Goal: Find specific page/section: Find specific page/section

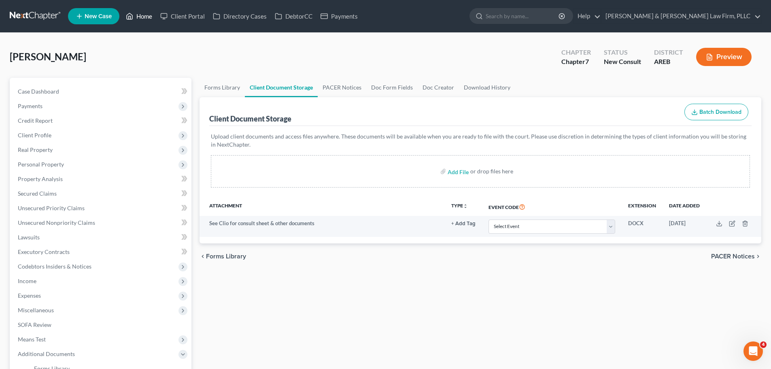
click at [144, 14] on link "Home" at bounding box center [139, 16] width 34 height 15
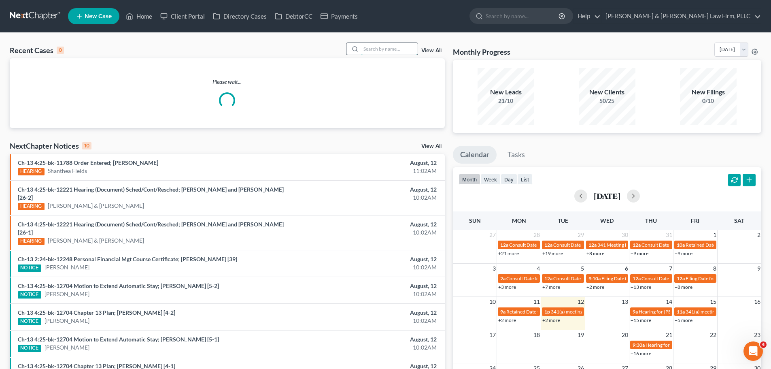
click at [389, 51] on input "search" at bounding box center [389, 49] width 57 height 12
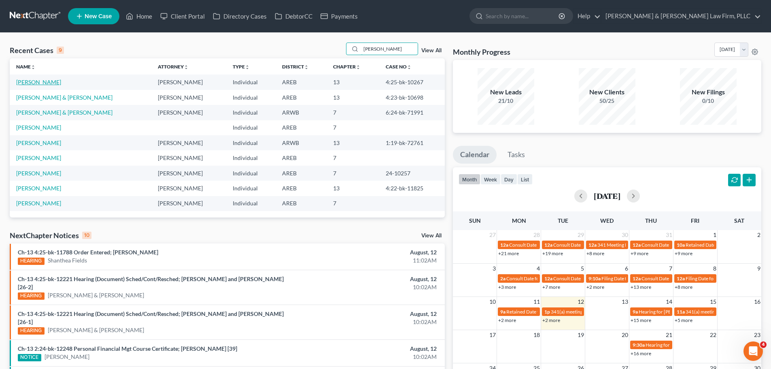
type input "[PERSON_NAME]"
click at [39, 83] on link "[PERSON_NAME]" at bounding box center [38, 81] width 45 height 7
select select "2"
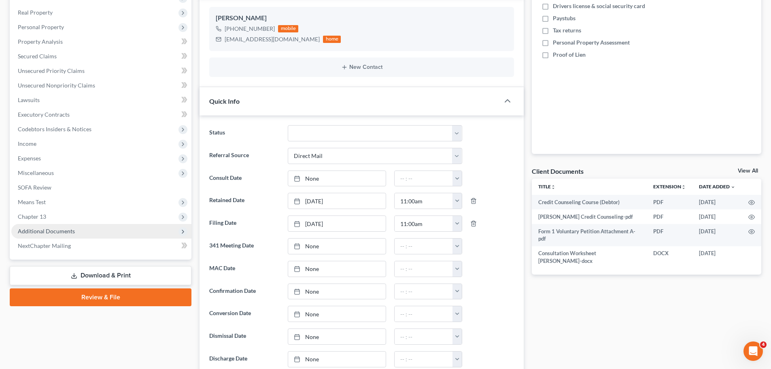
scroll to position [162, 0]
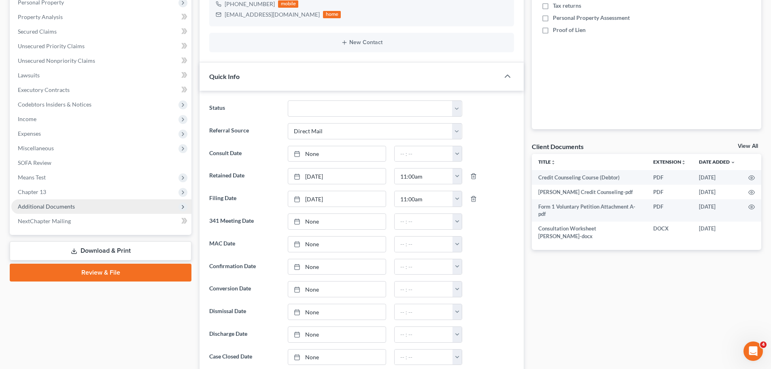
click at [83, 206] on span "Additional Documents" at bounding box center [101, 206] width 180 height 15
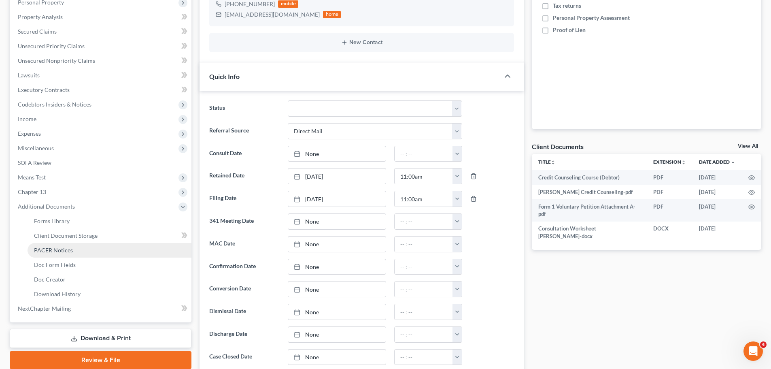
click at [87, 252] on link "PACER Notices" at bounding box center [110, 250] width 164 height 15
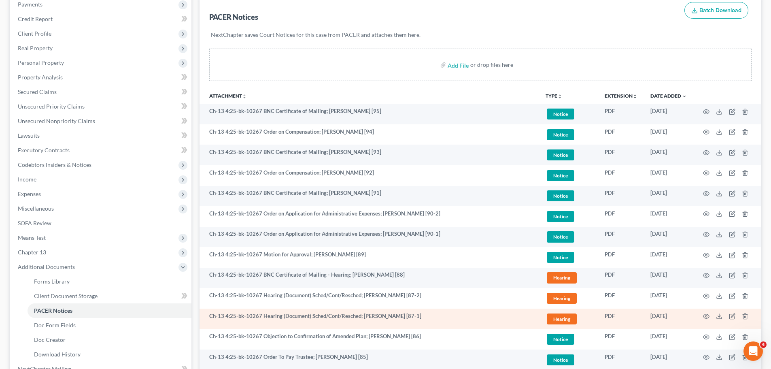
scroll to position [121, 0]
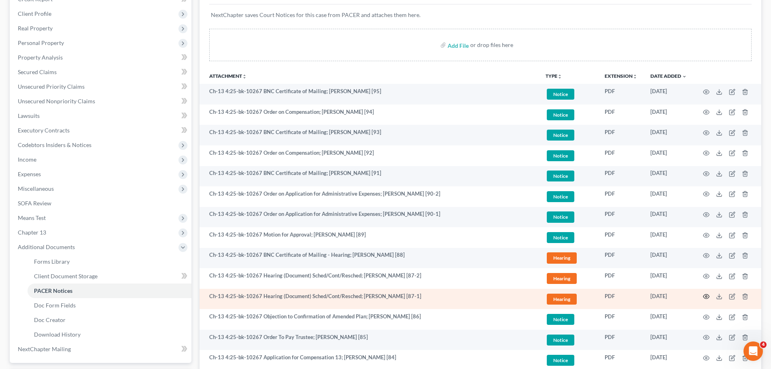
click at [705, 297] on icon "button" at bounding box center [706, 296] width 6 height 6
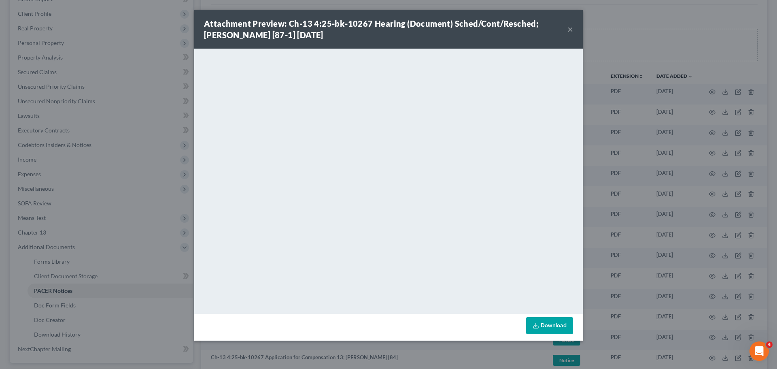
click at [569, 29] on div "Attachment Preview: Ch-13 4:25-bk-10267 Hearing (Document) Sched/Cont/Resched; …" at bounding box center [388, 29] width 388 height 39
click at [570, 29] on button "×" at bounding box center [570, 29] width 6 height 10
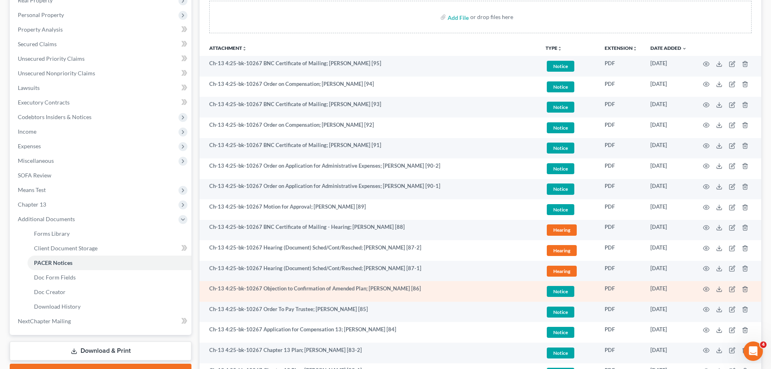
scroll to position [162, 0]
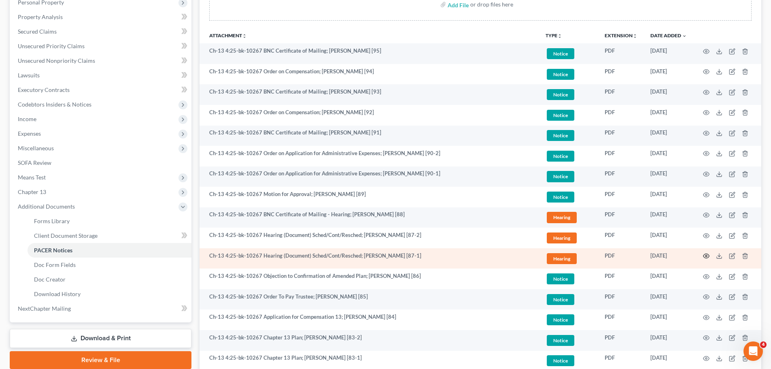
click at [705, 258] on icon "button" at bounding box center [706, 255] width 6 height 6
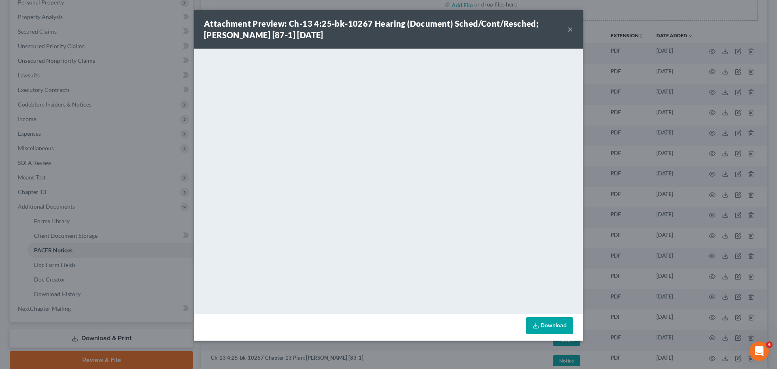
click at [569, 31] on button "×" at bounding box center [570, 29] width 6 height 10
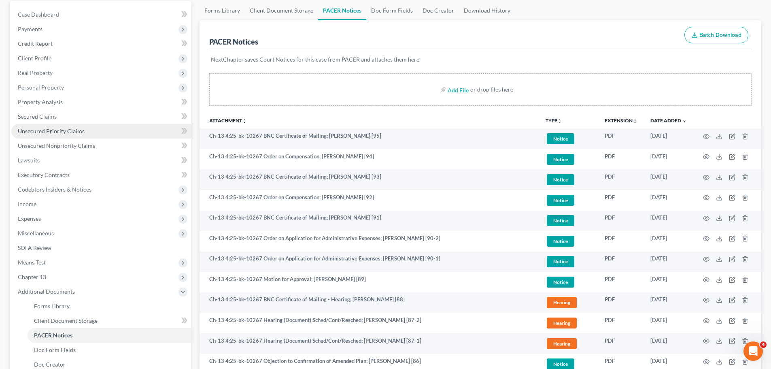
scroll to position [0, 0]
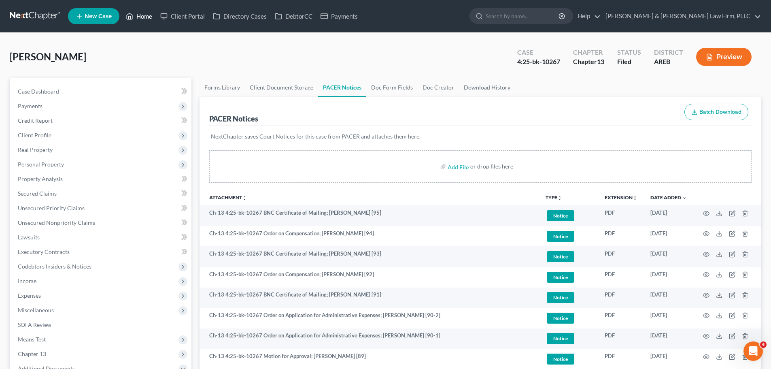
click at [133, 23] on link "Home" at bounding box center [139, 16] width 34 height 15
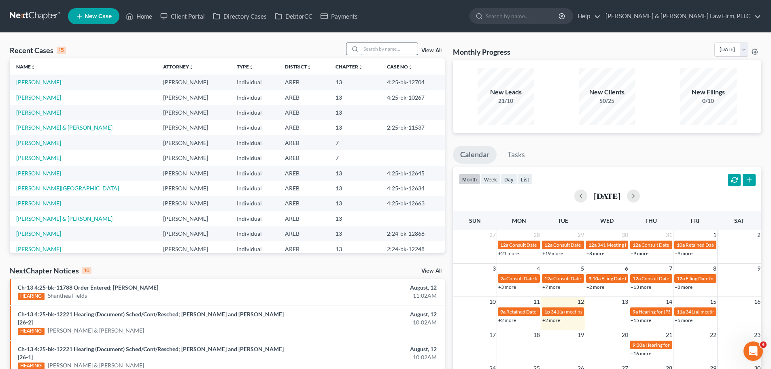
click at [388, 51] on input "search" at bounding box center [389, 49] width 57 height 12
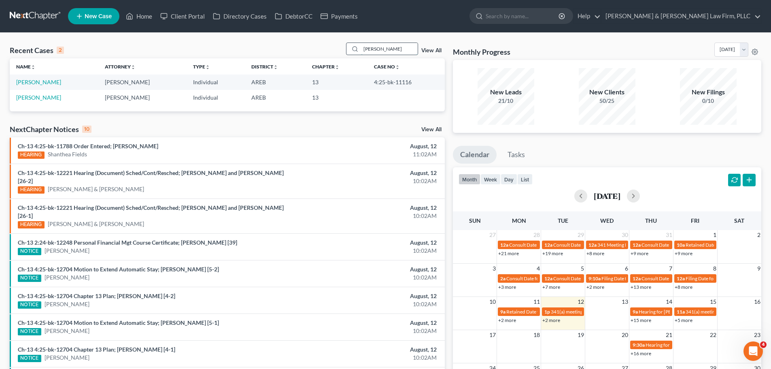
type input "[PERSON_NAME]"
click at [40, 78] on td "[PERSON_NAME]" at bounding box center [54, 81] width 89 height 15
click at [38, 83] on link "[PERSON_NAME]" at bounding box center [38, 81] width 45 height 7
select select "4"
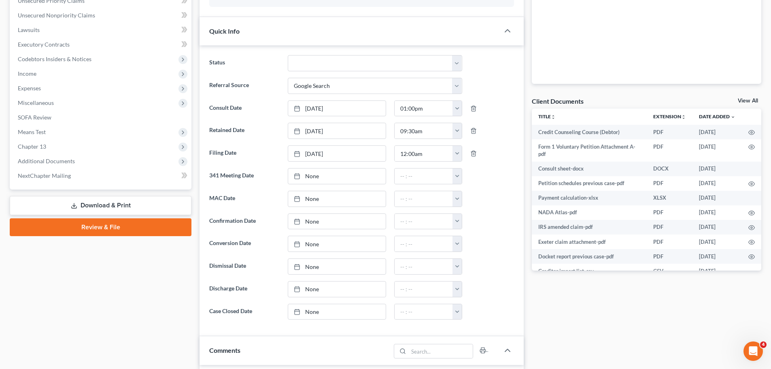
scroll to position [283, 0]
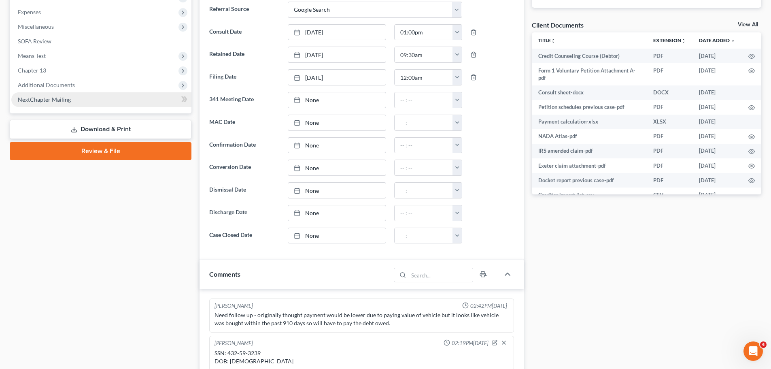
drag, startPoint x: 42, startPoint y: 81, endPoint x: 61, endPoint y: 104, distance: 29.0
click at [41, 82] on span "Additional Documents" at bounding box center [46, 84] width 57 height 7
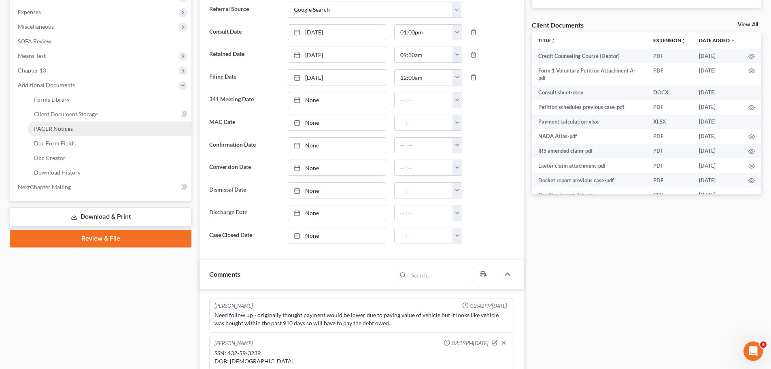
click at [57, 131] on span "PACER Notices" at bounding box center [53, 128] width 39 height 7
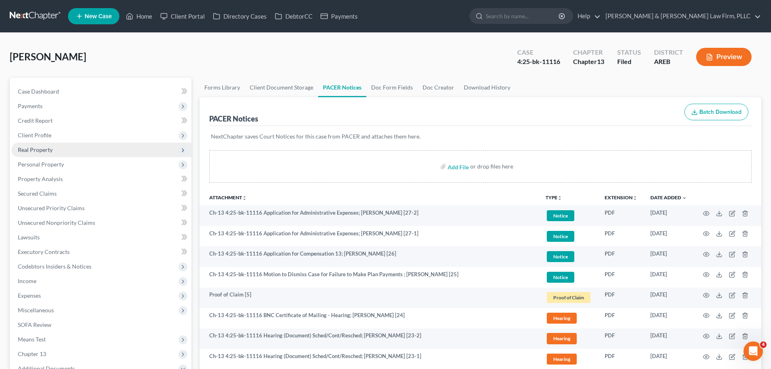
click at [89, 147] on span "Real Property" at bounding box center [101, 149] width 180 height 15
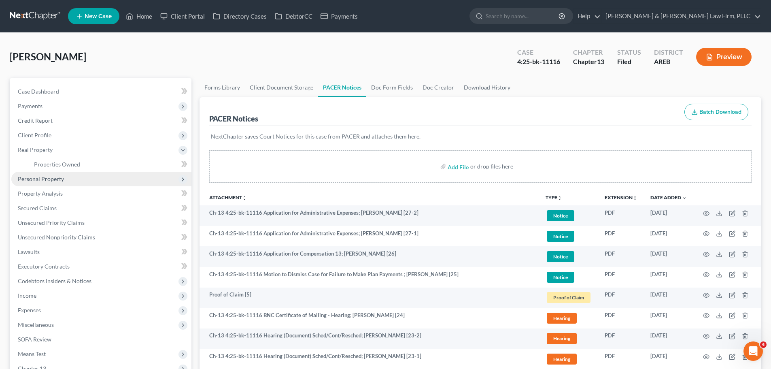
click at [85, 175] on span "Personal Property" at bounding box center [101, 179] width 180 height 15
click at [100, 176] on link "Vehicles Owned" at bounding box center [110, 179] width 164 height 15
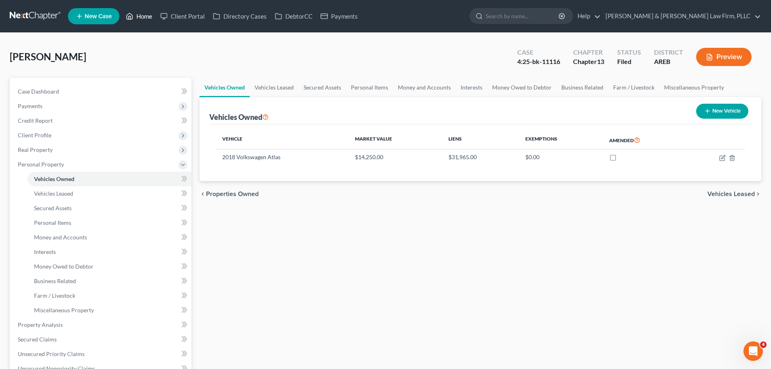
click at [144, 16] on link "Home" at bounding box center [139, 16] width 34 height 15
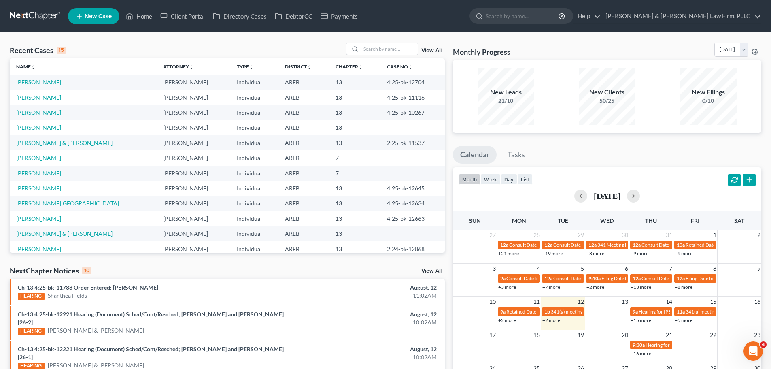
click at [39, 82] on link "[PERSON_NAME]" at bounding box center [38, 81] width 45 height 7
select select "2"
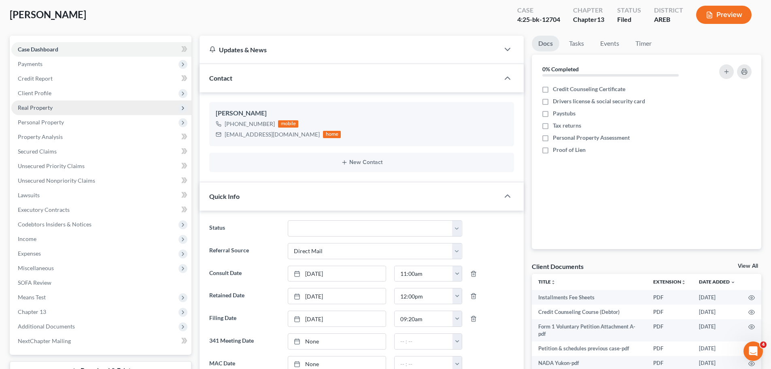
scroll to position [40, 0]
click at [50, 108] on span "Real Property" at bounding box center [35, 109] width 35 height 7
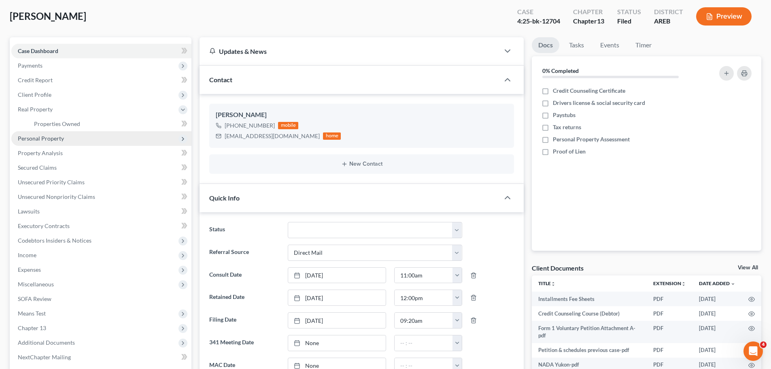
click at [61, 137] on span "Personal Property" at bounding box center [41, 138] width 46 height 7
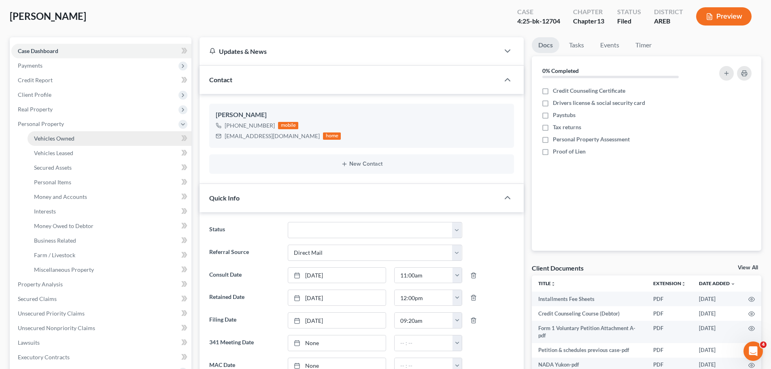
click at [68, 139] on span "Vehicles Owned" at bounding box center [54, 138] width 40 height 7
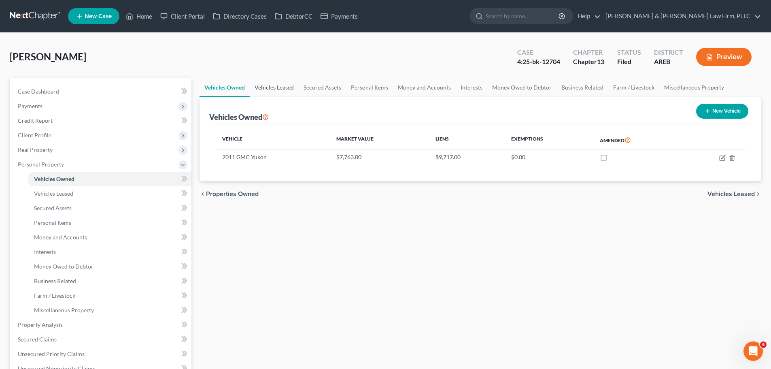
click at [261, 88] on link "Vehicles Leased" at bounding box center [274, 87] width 49 height 19
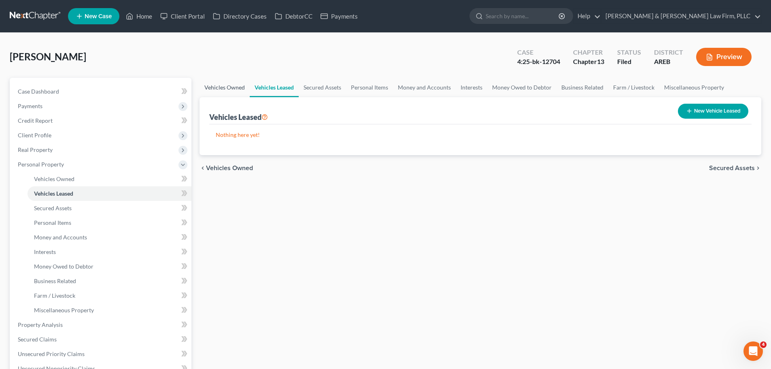
click at [227, 86] on link "Vehicles Owned" at bounding box center [224, 87] width 50 height 19
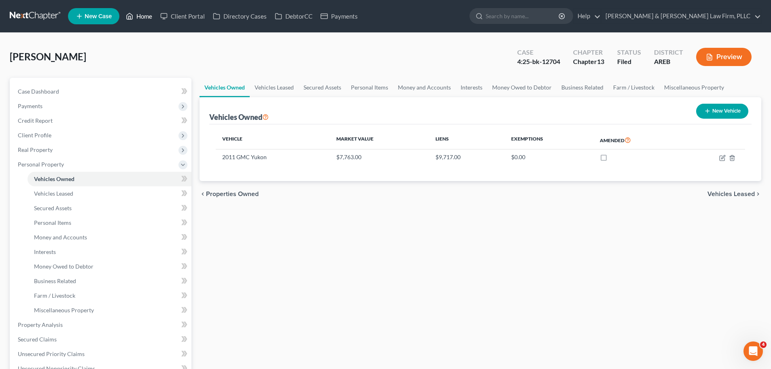
click at [133, 17] on icon at bounding box center [129, 16] width 7 height 10
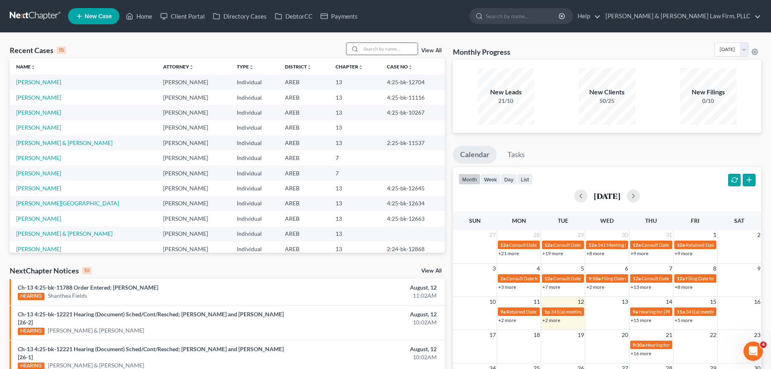
click at [390, 48] on input "search" at bounding box center [389, 49] width 57 height 12
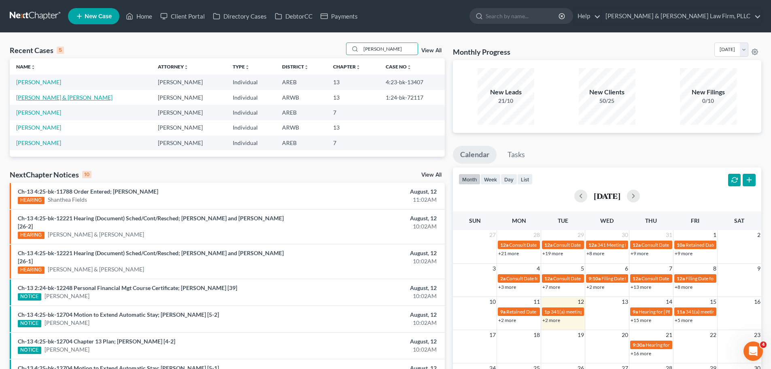
type input "[PERSON_NAME]"
click at [42, 94] on link "[PERSON_NAME] & [PERSON_NAME]" at bounding box center [64, 97] width 96 height 7
select select "6"
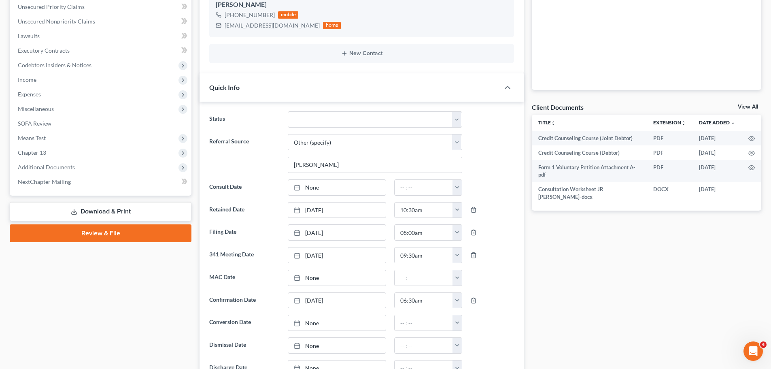
scroll to position [202, 0]
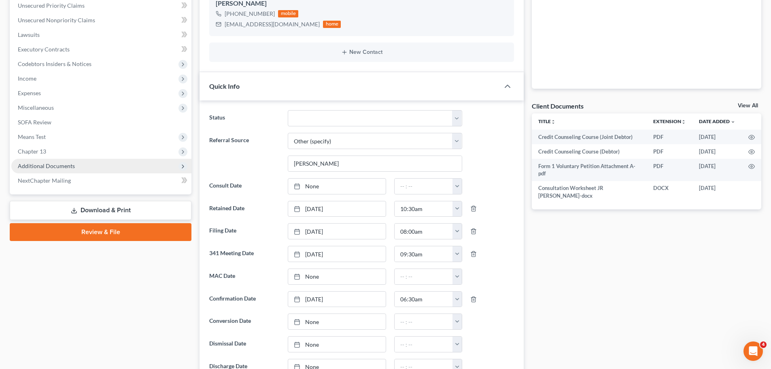
click at [69, 163] on span "Additional Documents" at bounding box center [46, 165] width 57 height 7
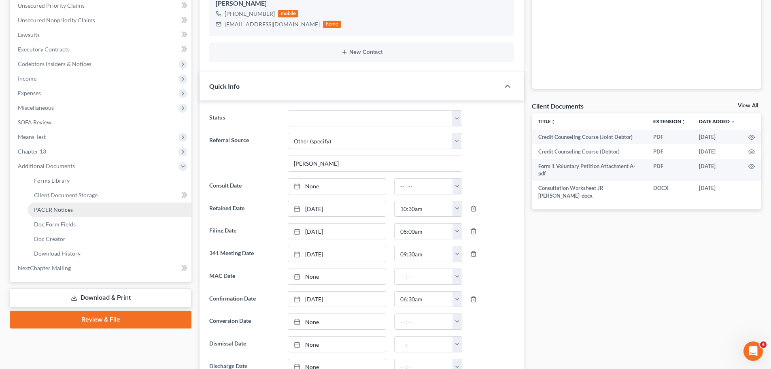
click at [81, 212] on link "PACER Notices" at bounding box center [110, 209] width 164 height 15
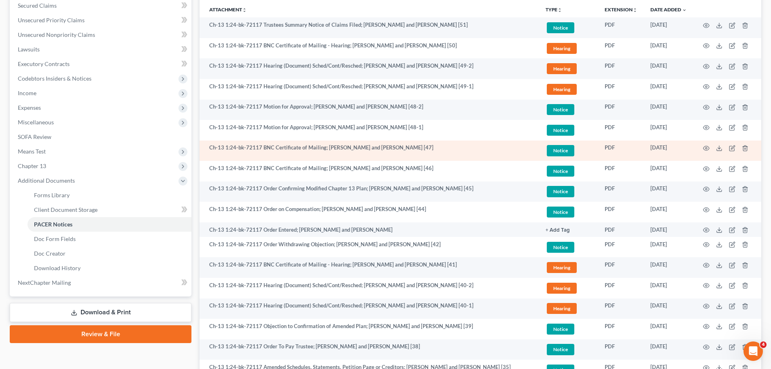
scroll to position [202, 0]
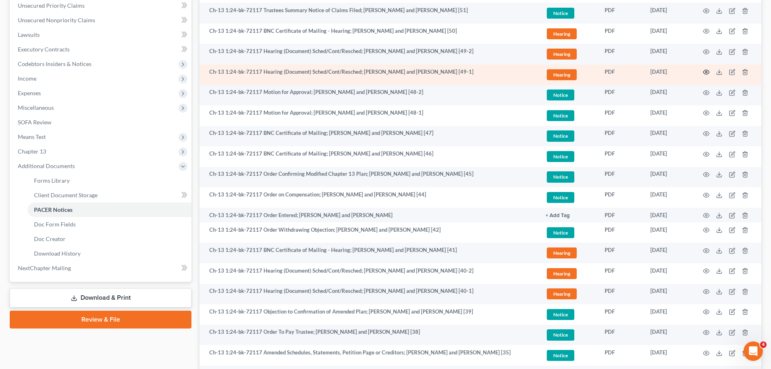
click at [704, 73] on icon "button" at bounding box center [706, 72] width 6 height 6
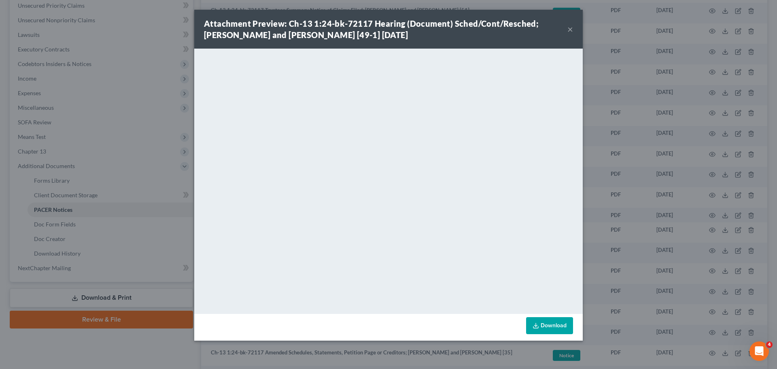
click at [569, 30] on button "×" at bounding box center [570, 29] width 6 height 10
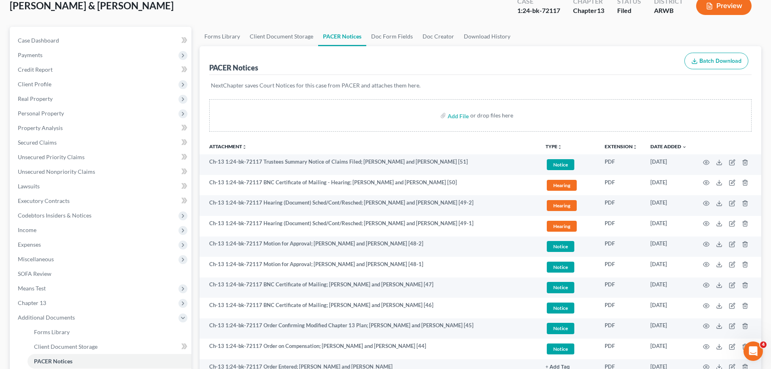
scroll to position [0, 0]
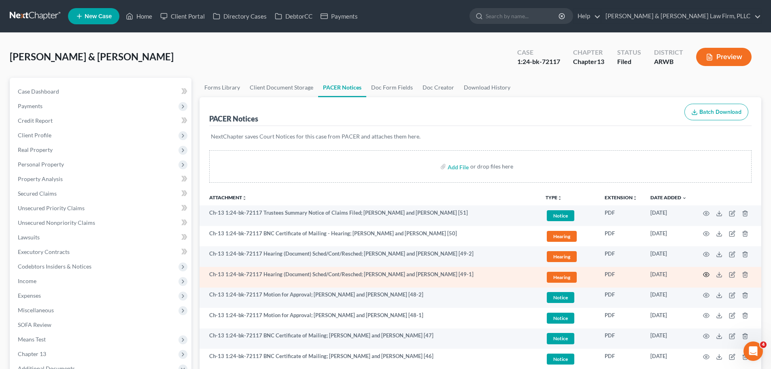
click at [706, 275] on circle "button" at bounding box center [706, 274] width 2 height 2
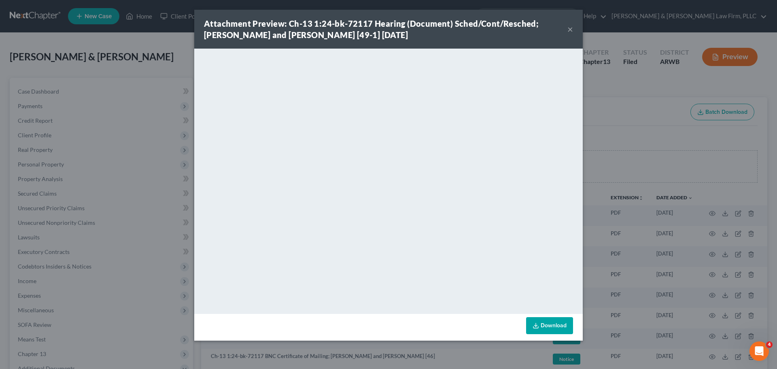
click at [568, 29] on button "×" at bounding box center [570, 29] width 6 height 10
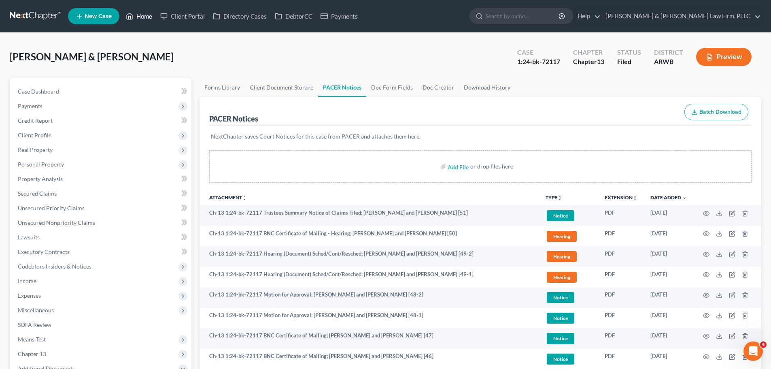
click at [138, 17] on link "Home" at bounding box center [139, 16] width 34 height 15
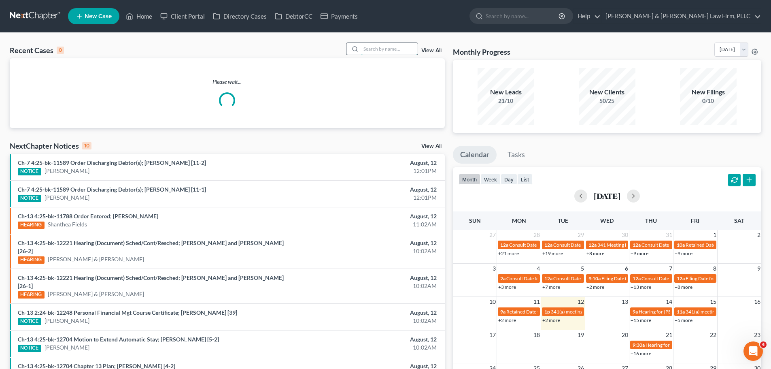
click at [392, 47] on input "search" at bounding box center [389, 49] width 57 height 12
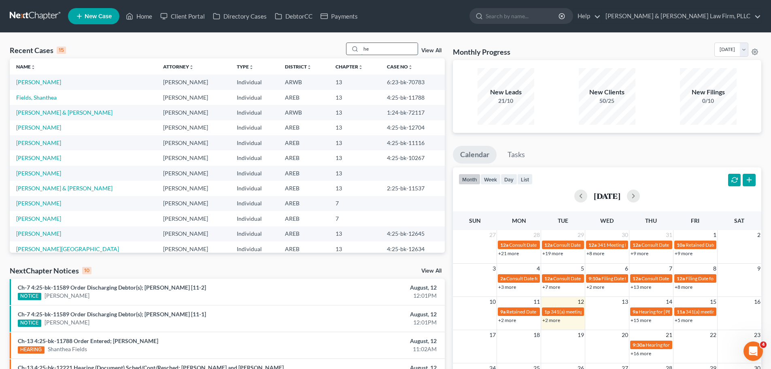
type input "h"
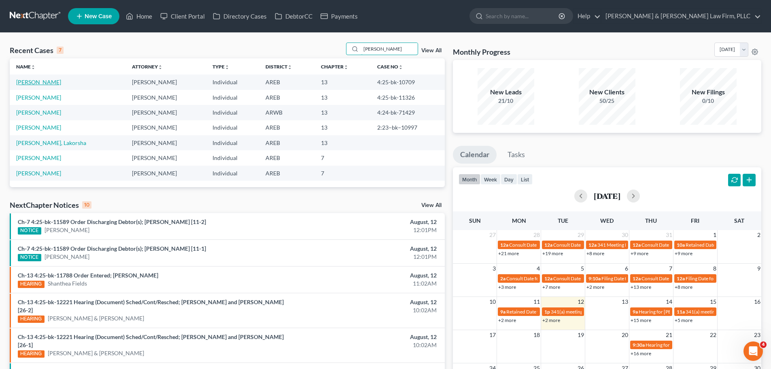
type input "[PERSON_NAME]"
click at [29, 80] on link "[PERSON_NAME]" at bounding box center [38, 81] width 45 height 7
select select "2"
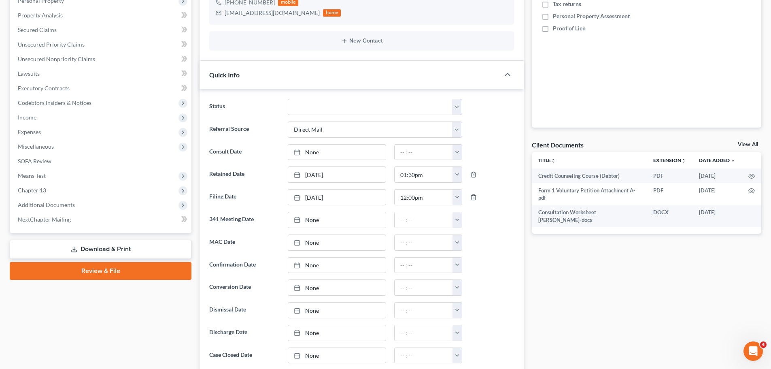
scroll to position [202, 0]
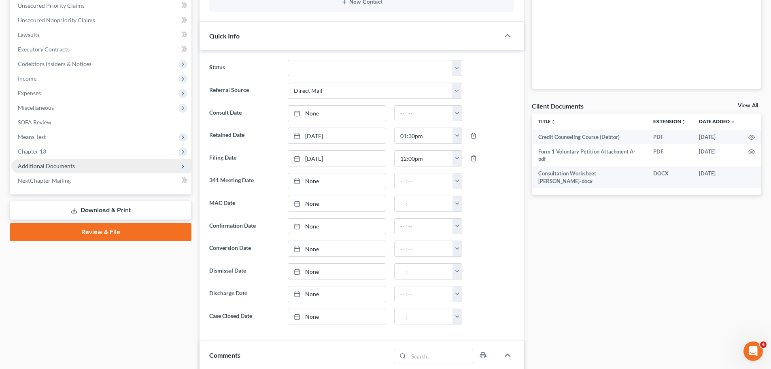
click at [101, 169] on span "Additional Documents" at bounding box center [101, 166] width 180 height 15
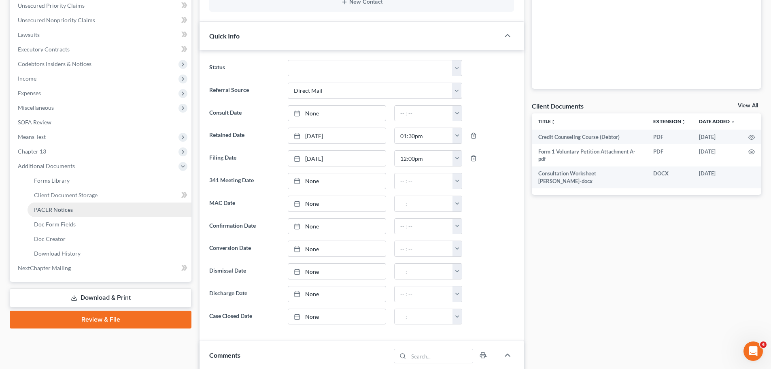
click at [82, 212] on link "PACER Notices" at bounding box center [110, 209] width 164 height 15
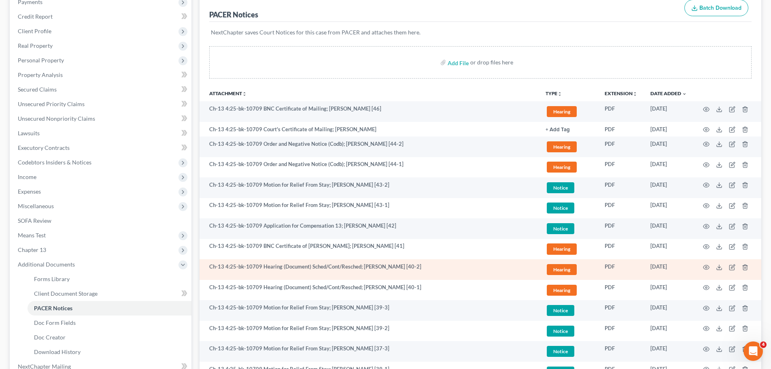
scroll to position [121, 0]
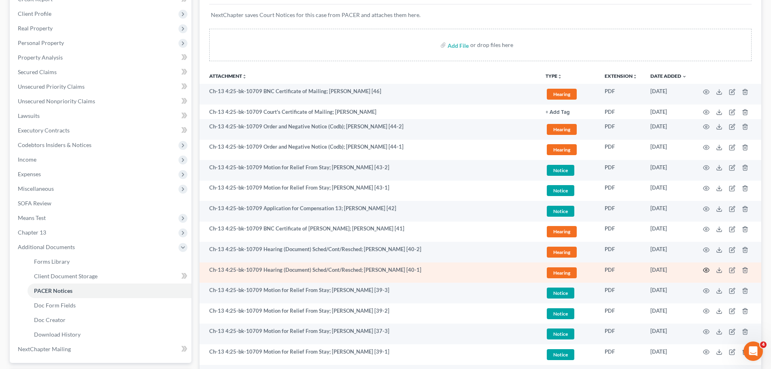
click at [705, 271] on icon "button" at bounding box center [706, 270] width 6 height 6
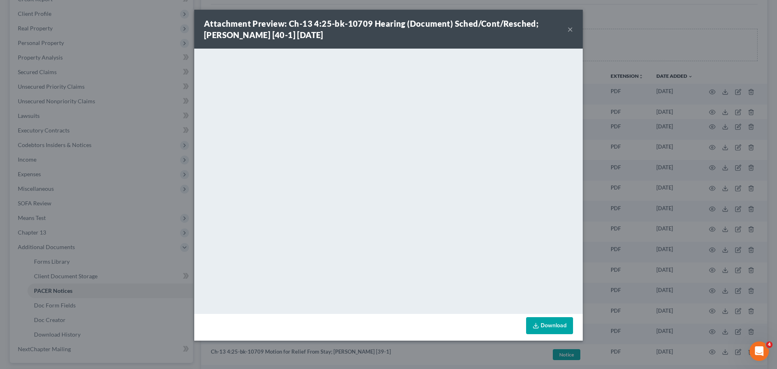
click at [567, 28] on button "×" at bounding box center [570, 29] width 6 height 10
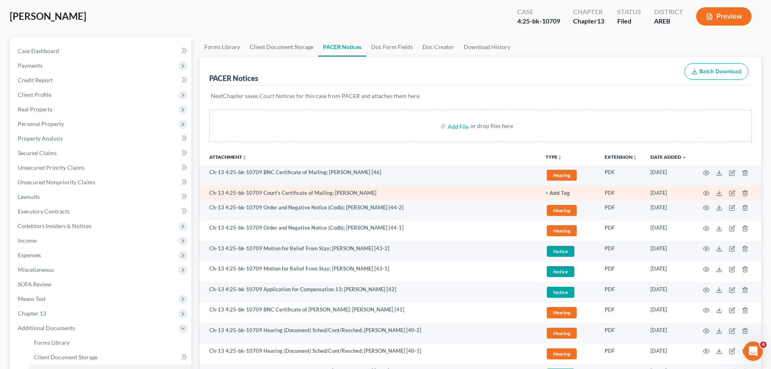
scroll to position [0, 0]
